Goal: Information Seeking & Learning: Learn about a topic

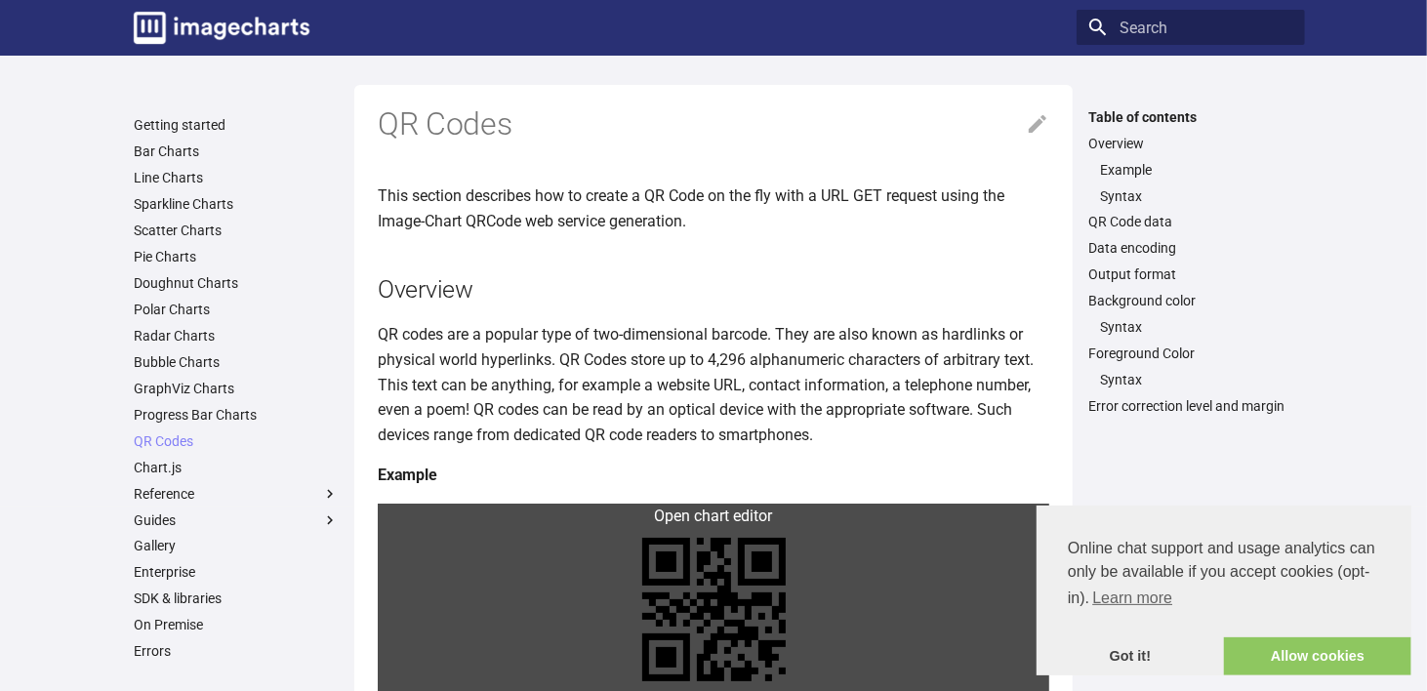
click at [429, 520] on link at bounding box center [713, 609] width 671 height 212
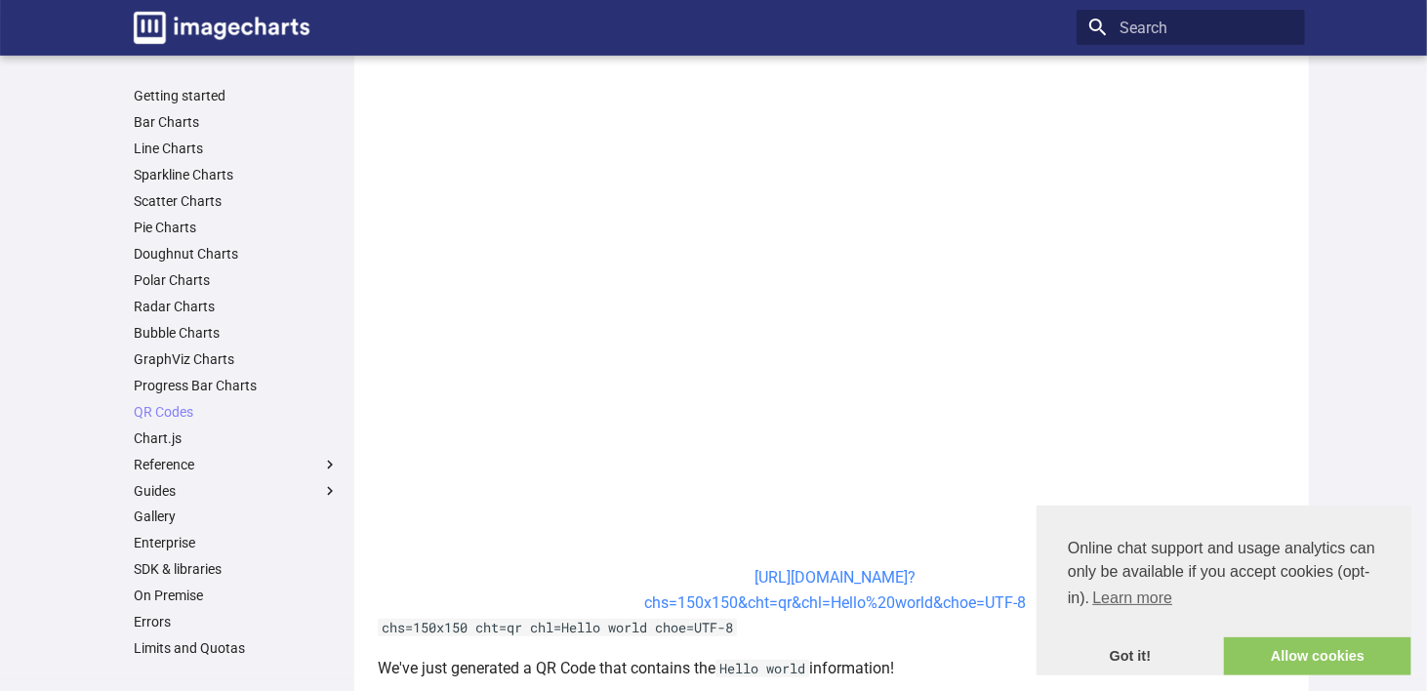
scroll to position [683, 0]
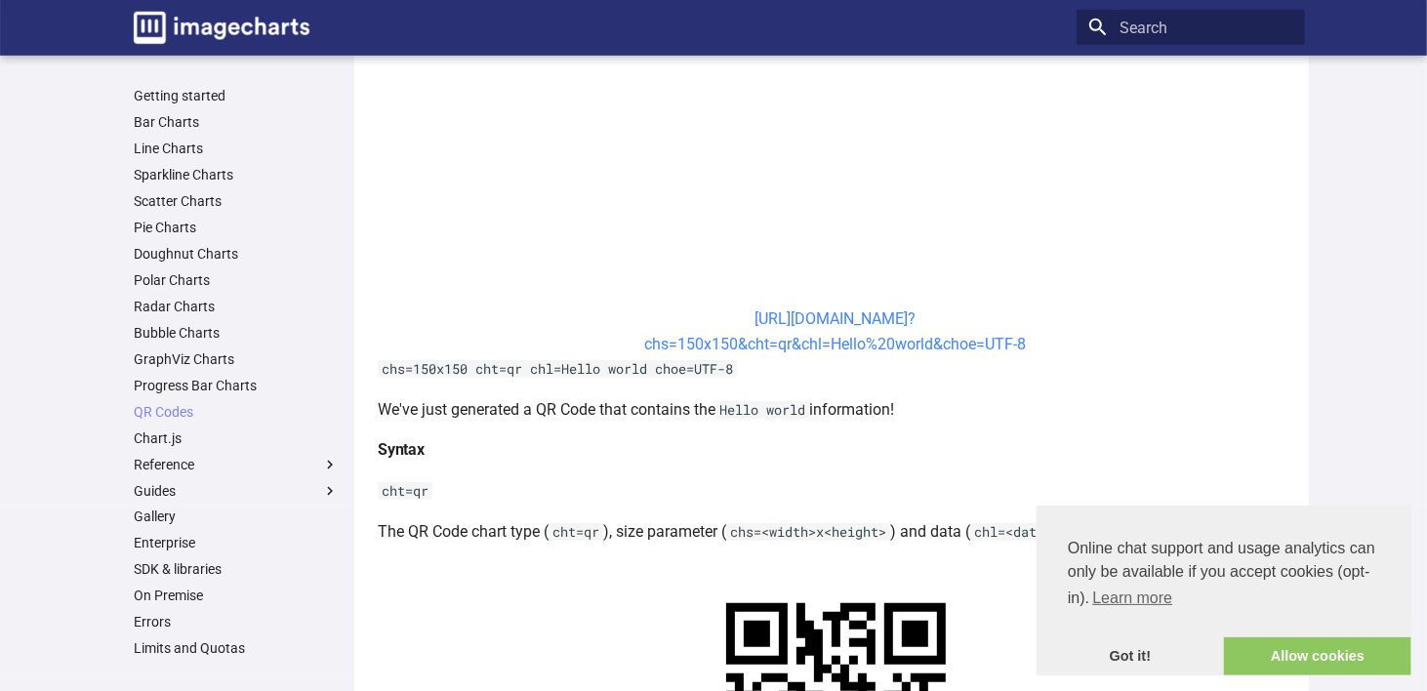
drag, startPoint x: 839, startPoint y: 331, endPoint x: 813, endPoint y: 340, distance: 27.8
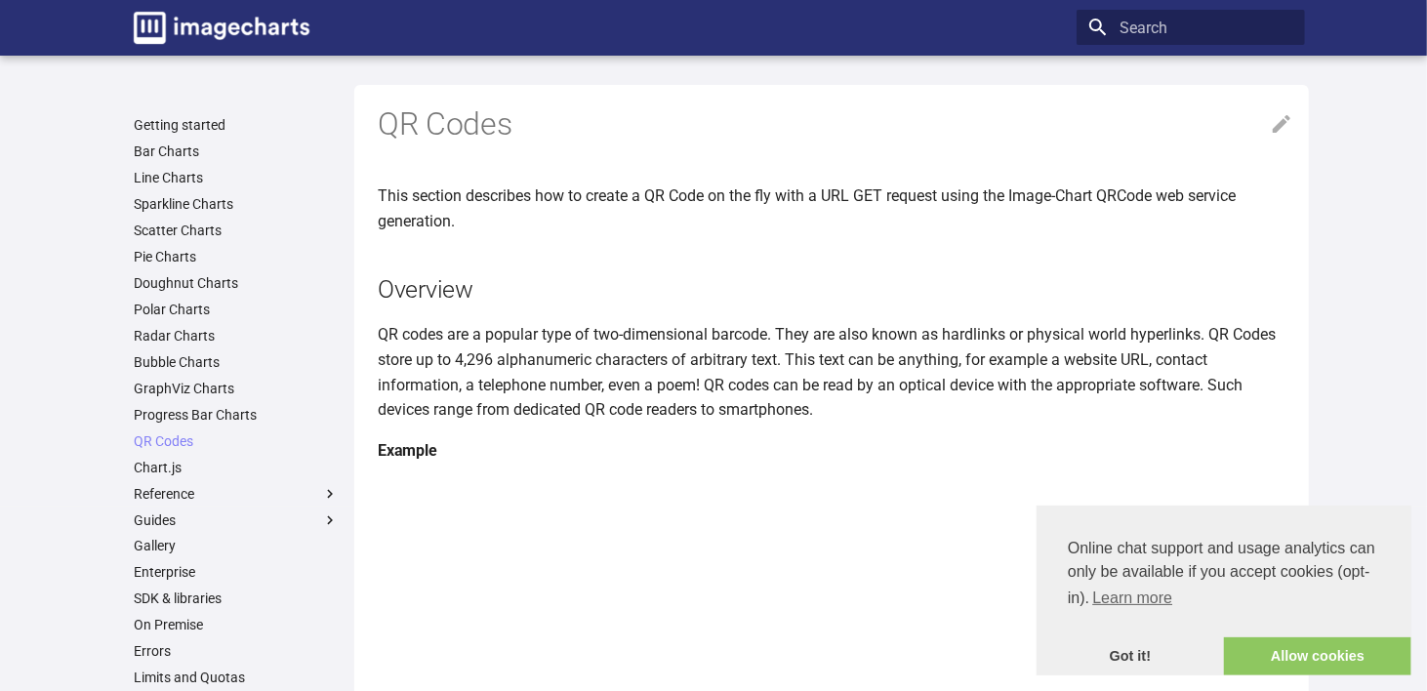
scroll to position [0, 0]
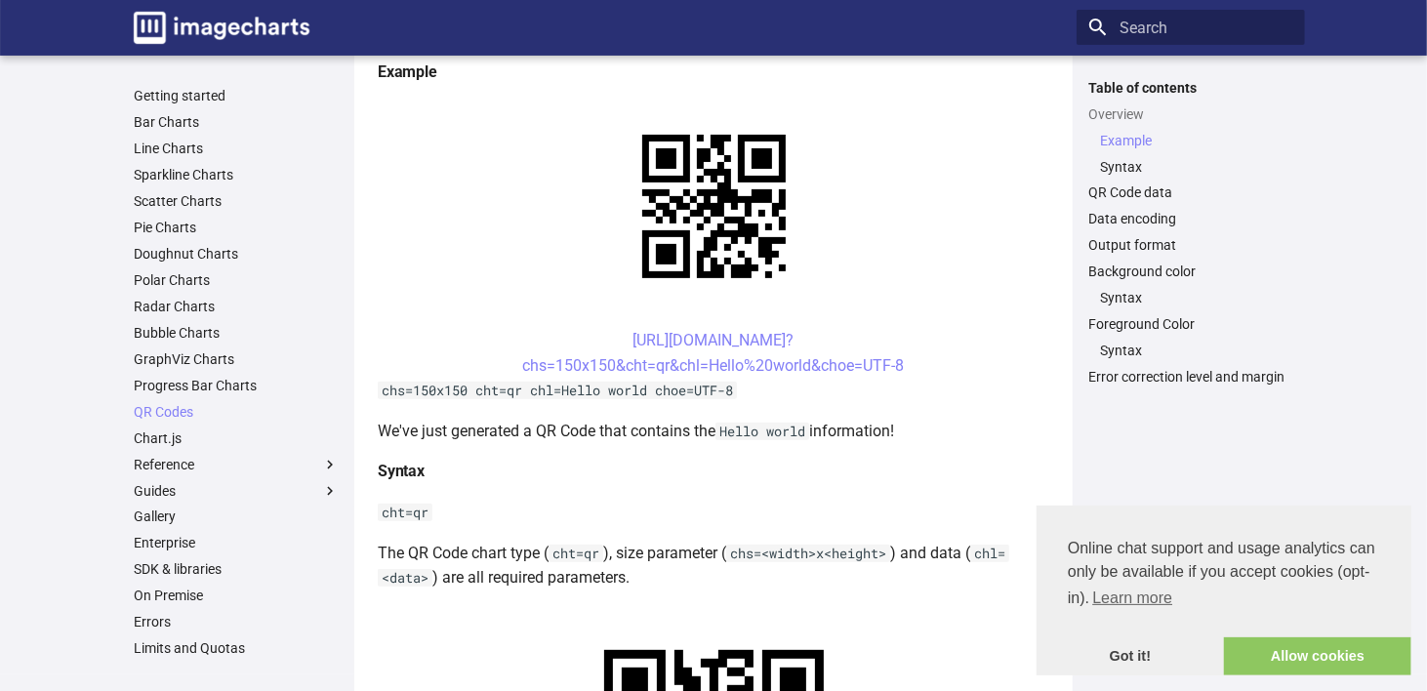
scroll to position [488, 0]
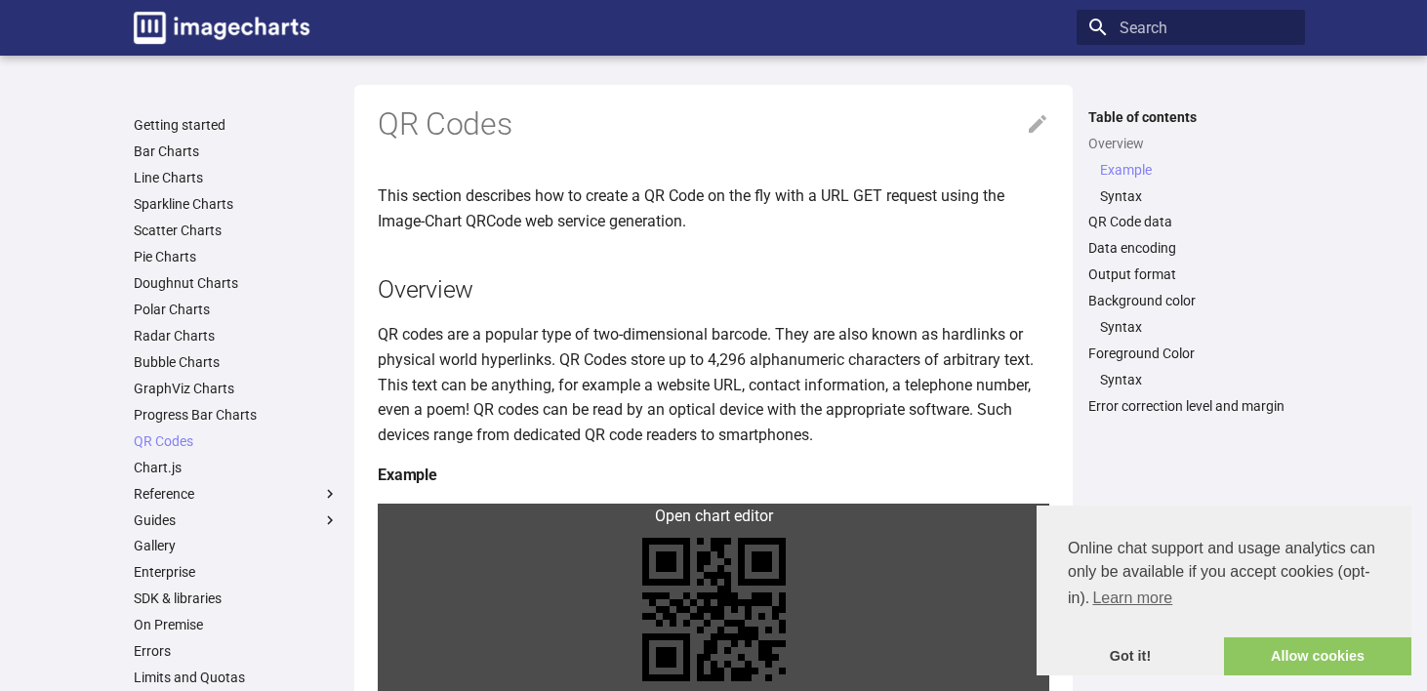
scroll to position [488, 0]
